Goal: Navigation & Orientation: Find specific page/section

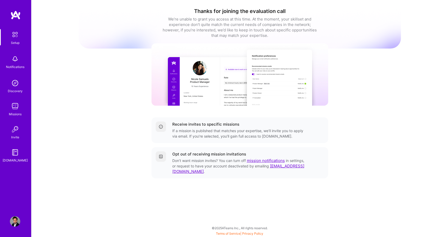
click at [15, 106] on img at bounding box center [15, 106] width 10 height 10
